Goal: Go to known website

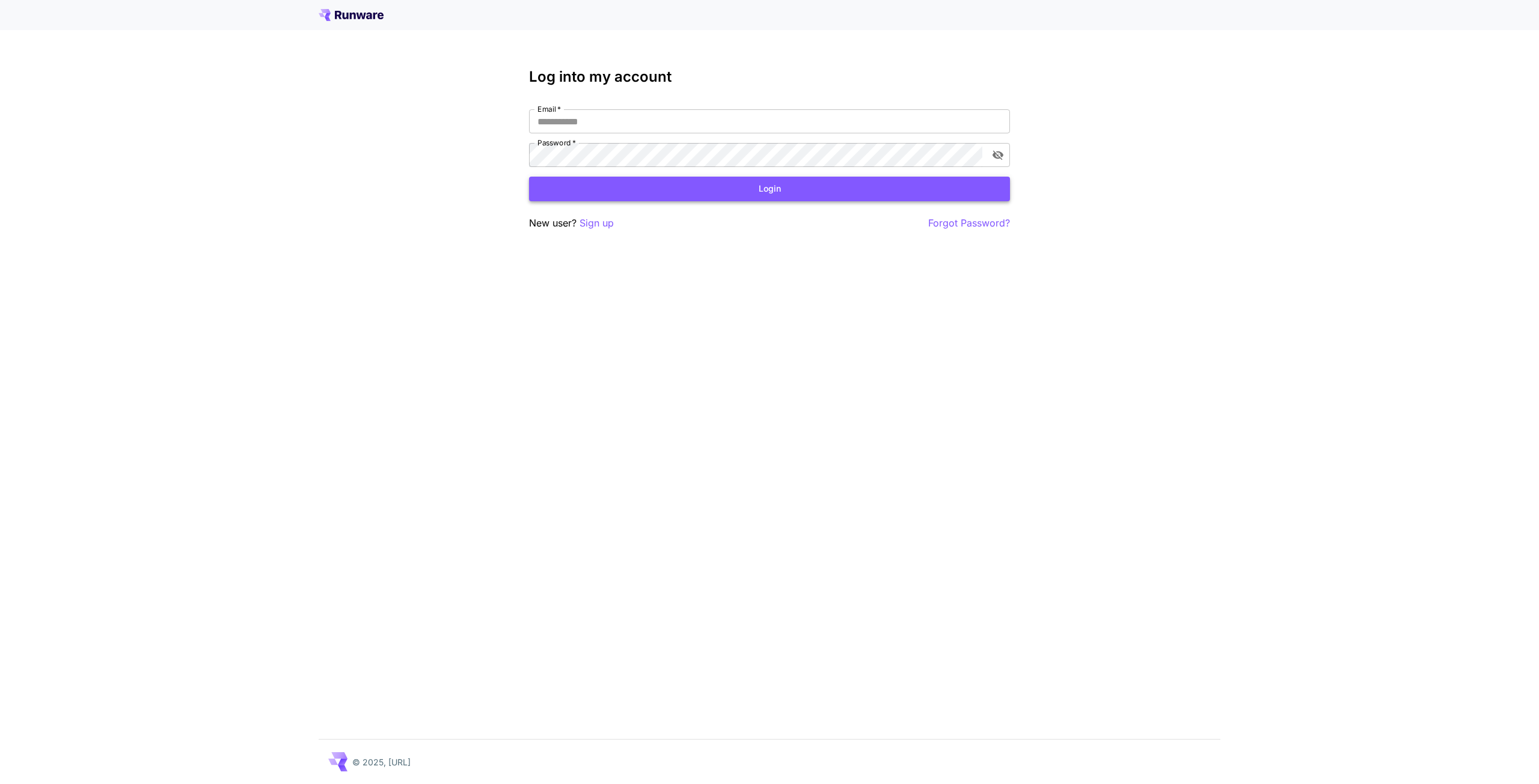
type input "**********"
click at [777, 185] on button "Login" at bounding box center [770, 189] width 481 height 25
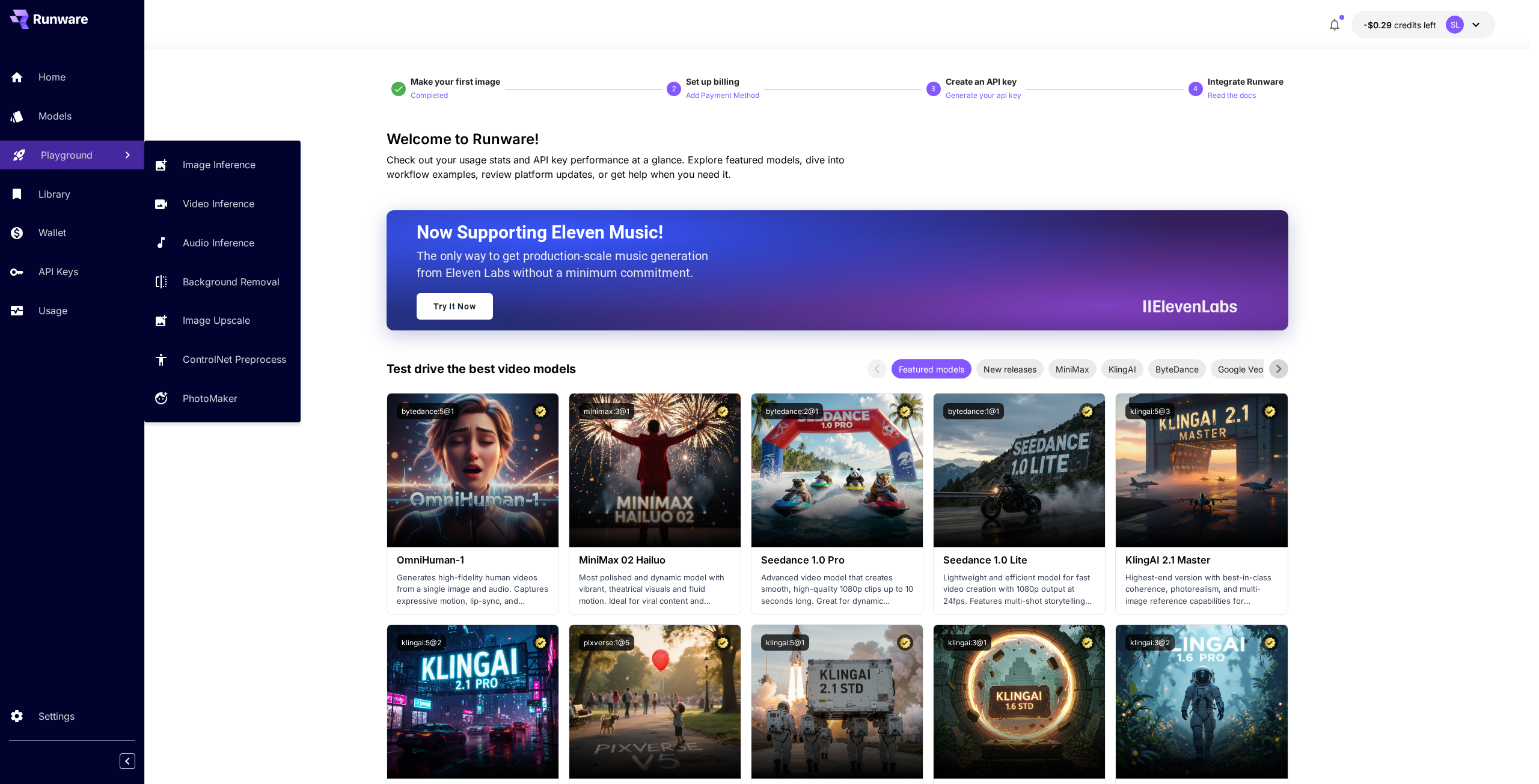
click at [73, 161] on p "Playground" at bounding box center [66, 155] width 52 height 15
